Goal: Task Accomplishment & Management: Manage account settings

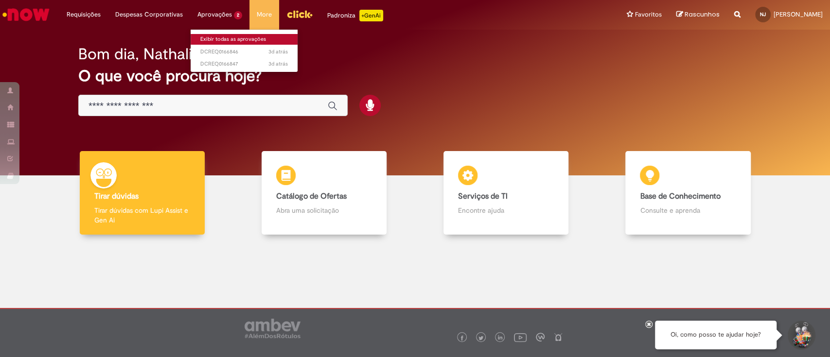
click at [218, 35] on link "Exibir todas as aprovações" at bounding box center [244, 39] width 107 height 11
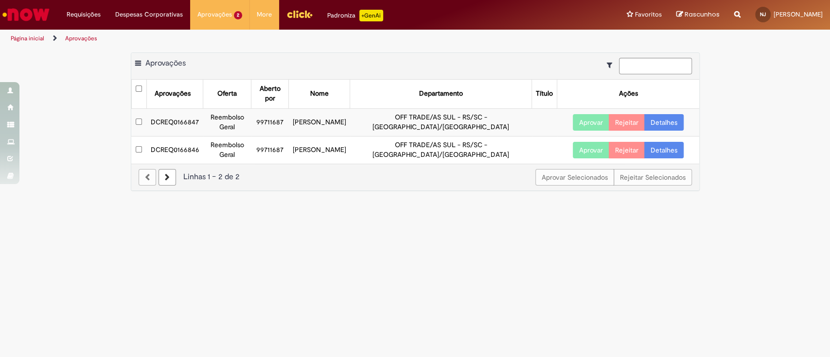
click at [657, 118] on link "Detalhes" at bounding box center [663, 122] width 39 height 17
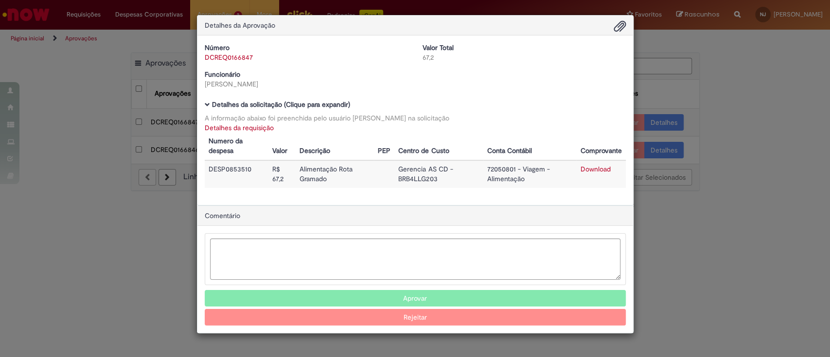
click at [797, 87] on div "Detalhes da Aprovação Número DCREQ0166847 Valor Total 67,2 Funcionário [PERSON_…" at bounding box center [415, 178] width 830 height 357
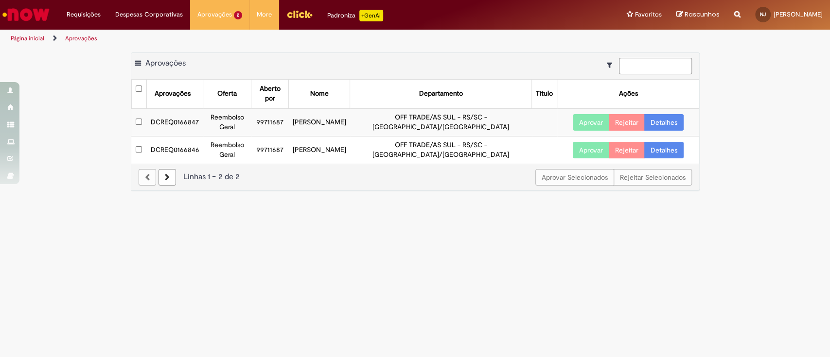
click at [666, 145] on link "Detalhes" at bounding box center [663, 150] width 39 height 17
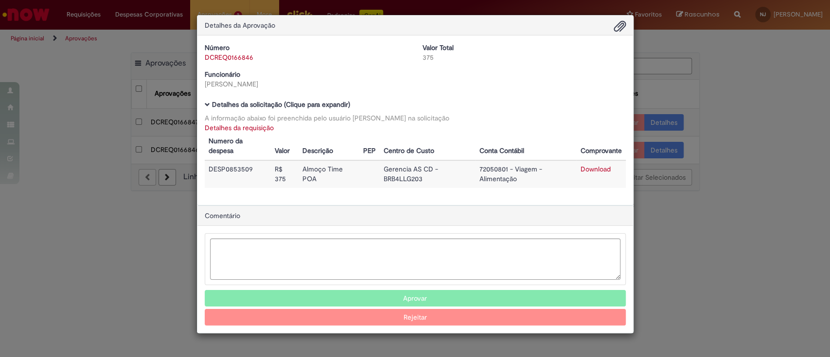
click at [757, 132] on div "Detalhes da Aprovação Número DCREQ0166846 Valor Total 375 Funcionário [PERSON_N…" at bounding box center [415, 178] width 830 height 357
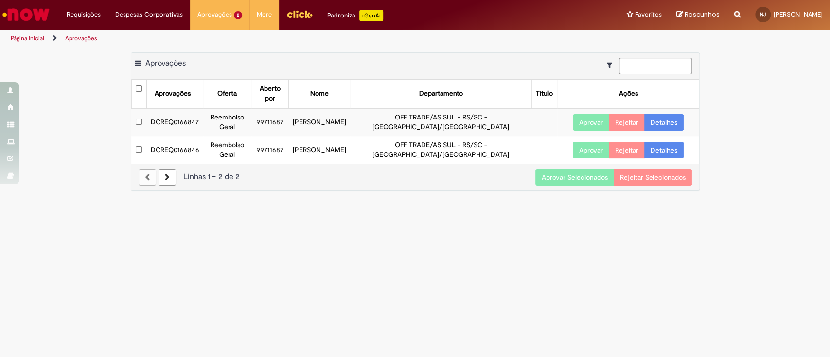
click at [572, 174] on button "Aprovar Selecionados" at bounding box center [574, 177] width 79 height 17
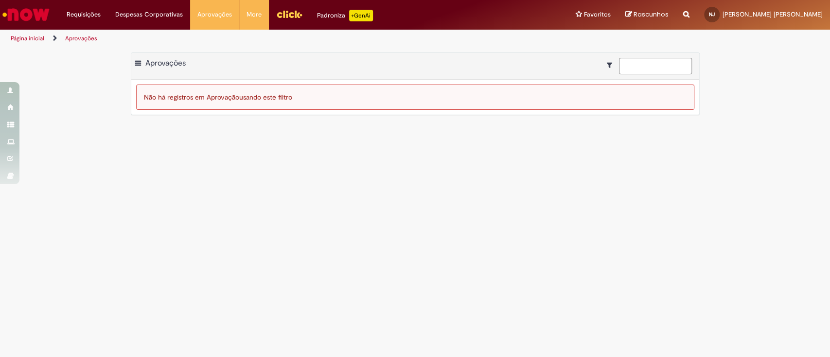
click at [765, 82] on div "Exportar como PDF Exportar como Excel Exportar como CSV Aprovações Não há regis…" at bounding box center [415, 88] width 830 height 72
